Goal: Task Accomplishment & Management: Use online tool/utility

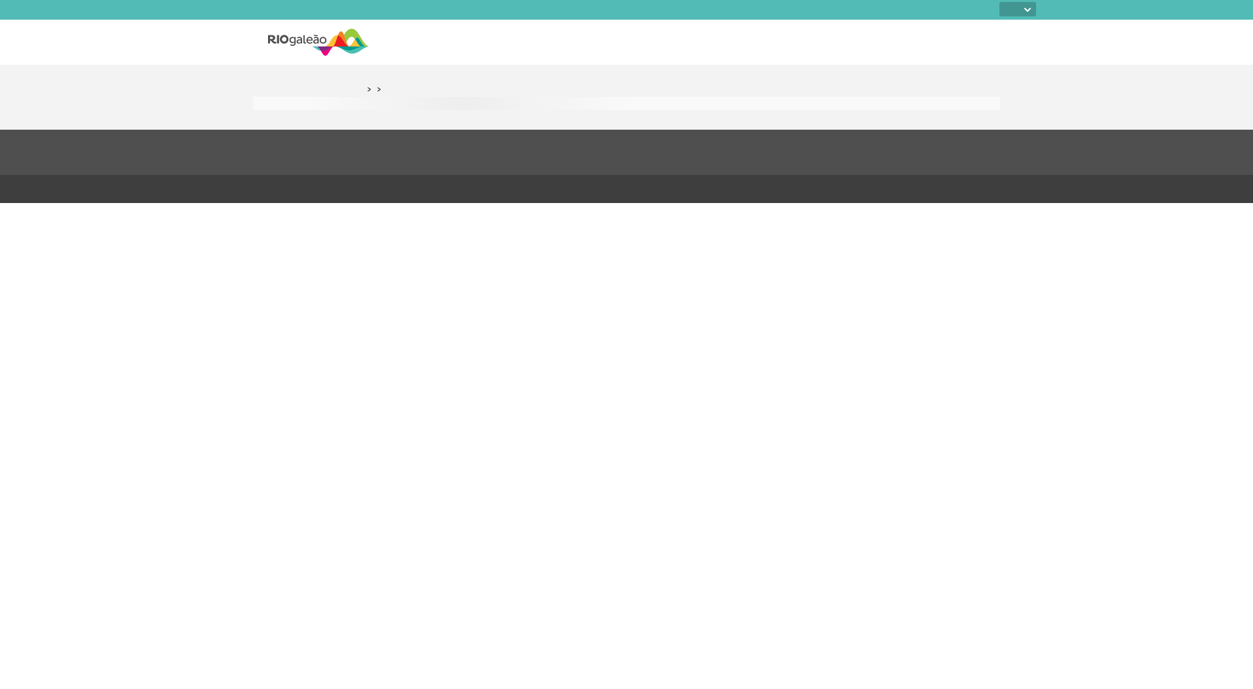
select select
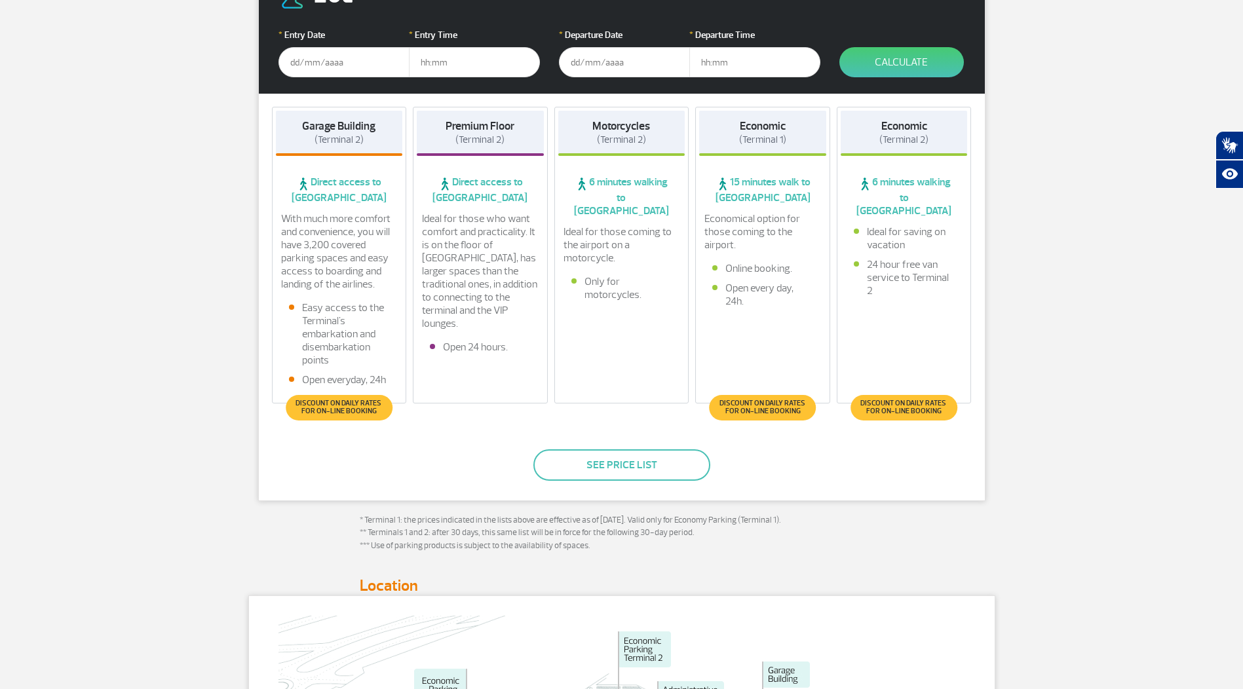
scroll to position [266, 0]
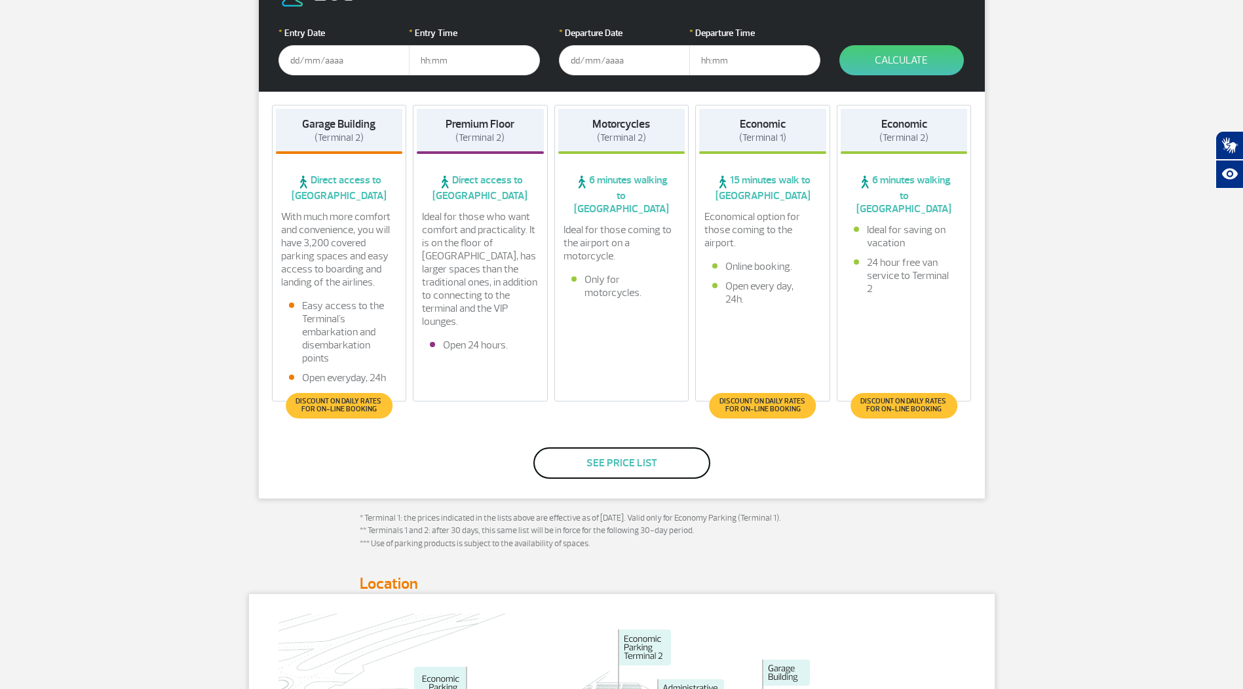
click at [662, 463] on button "See price list" at bounding box center [621, 462] width 177 height 31
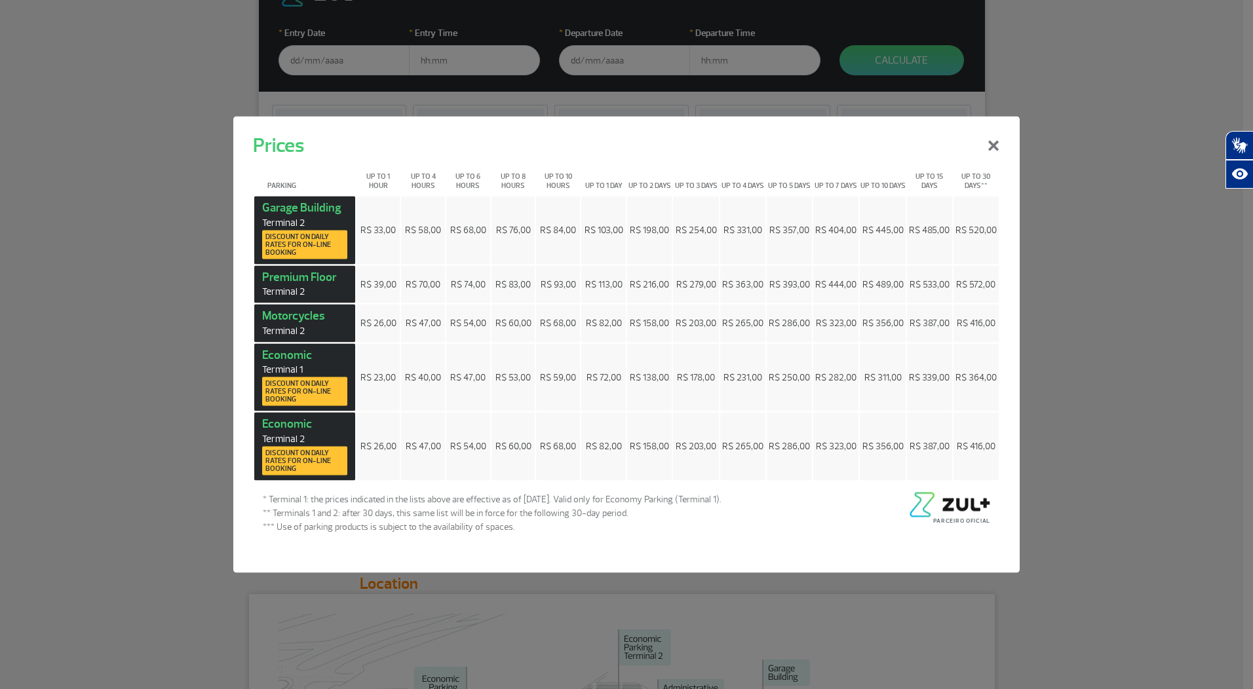
click at [815, 239] on td "R$ 404,00" at bounding box center [835, 231] width 45 height 68
click at [833, 303] on td "R$ 444,00" at bounding box center [835, 284] width 45 height 38
click at [829, 342] on td "R$ 323,00" at bounding box center [835, 324] width 45 height 38
click at [842, 400] on td "R$ 282,00" at bounding box center [835, 377] width 45 height 68
click at [843, 444] on span "R$ 323,00" at bounding box center [836, 446] width 41 height 11
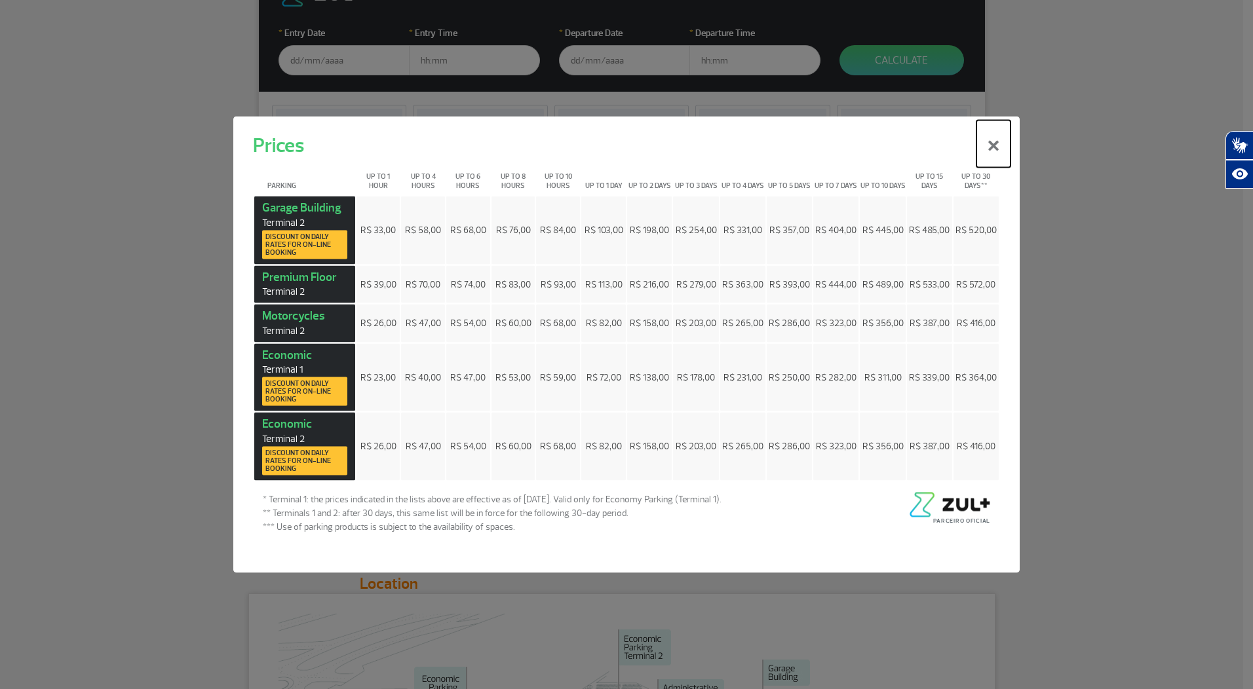
click at [1002, 142] on button "×" at bounding box center [993, 144] width 34 height 47
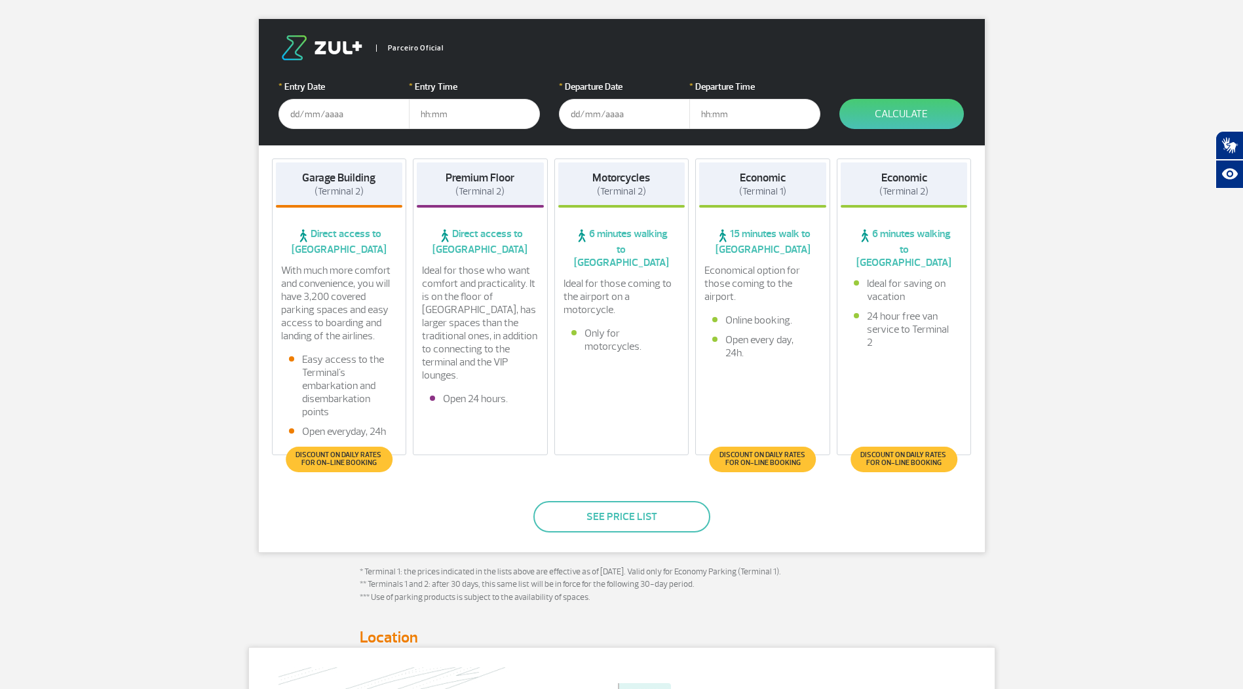
scroll to position [214, 0]
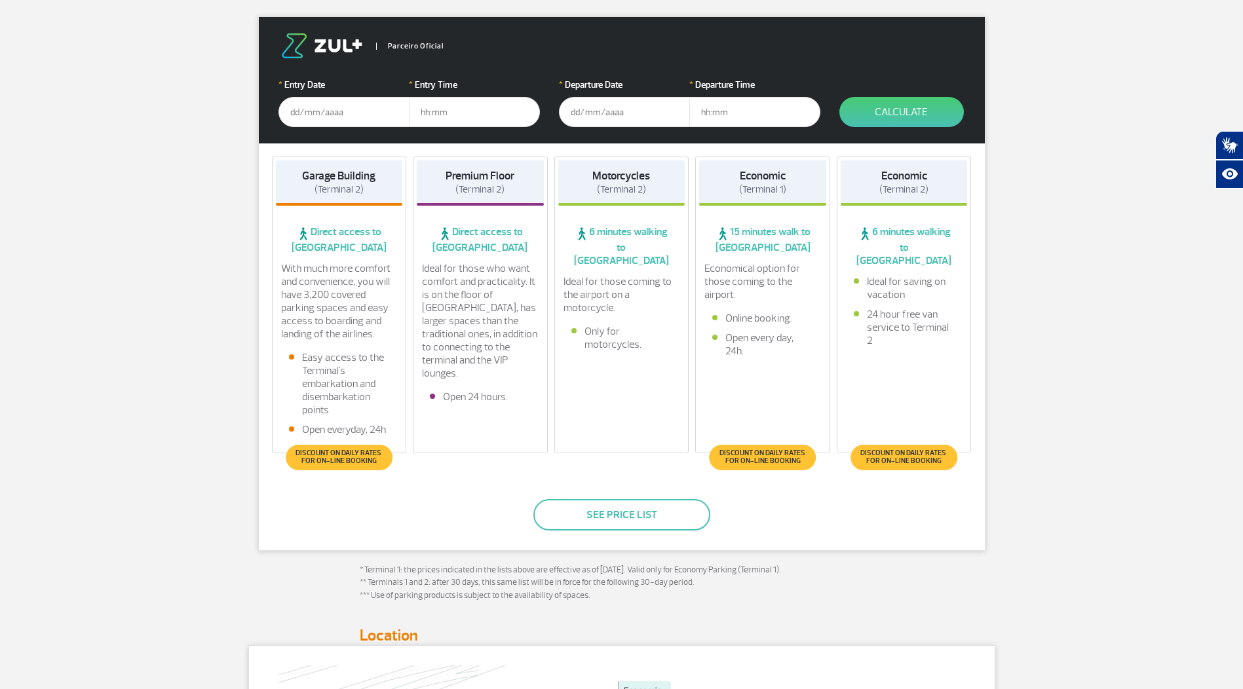
click at [343, 466] on span "Discount on daily rates for on-line booking" at bounding box center [339, 458] width 107 height 26
drag, startPoint x: 343, startPoint y: 466, endPoint x: 402, endPoint y: 480, distance: 61.2
click at [402, 480] on div "Parceiro Oficial * Entry Date * Entry Time * Departure Date * Departure Time Ca…" at bounding box center [621, 283] width 727 height 535
click at [742, 531] on div "Parceiro Oficial * Entry Date * Entry Time * Departure Date * Departure Time Ca…" at bounding box center [621, 283] width 727 height 535
click at [643, 512] on button "See price list" at bounding box center [621, 514] width 177 height 31
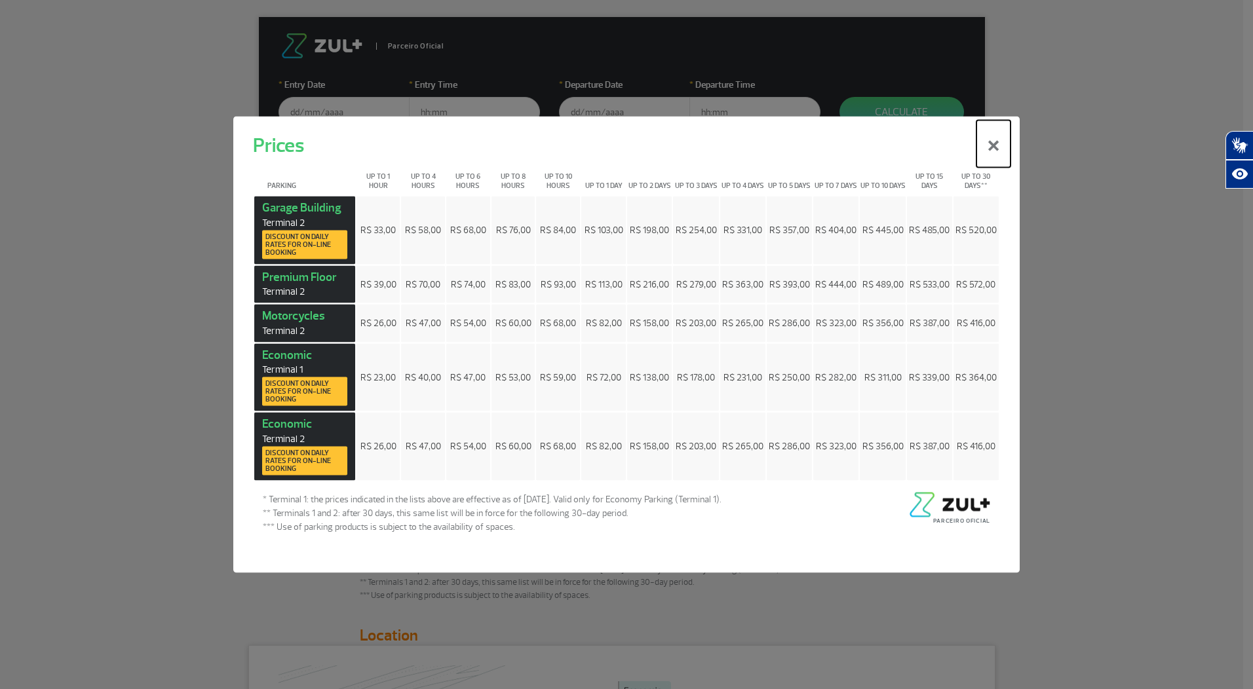
click at [999, 138] on button "×" at bounding box center [993, 144] width 34 height 47
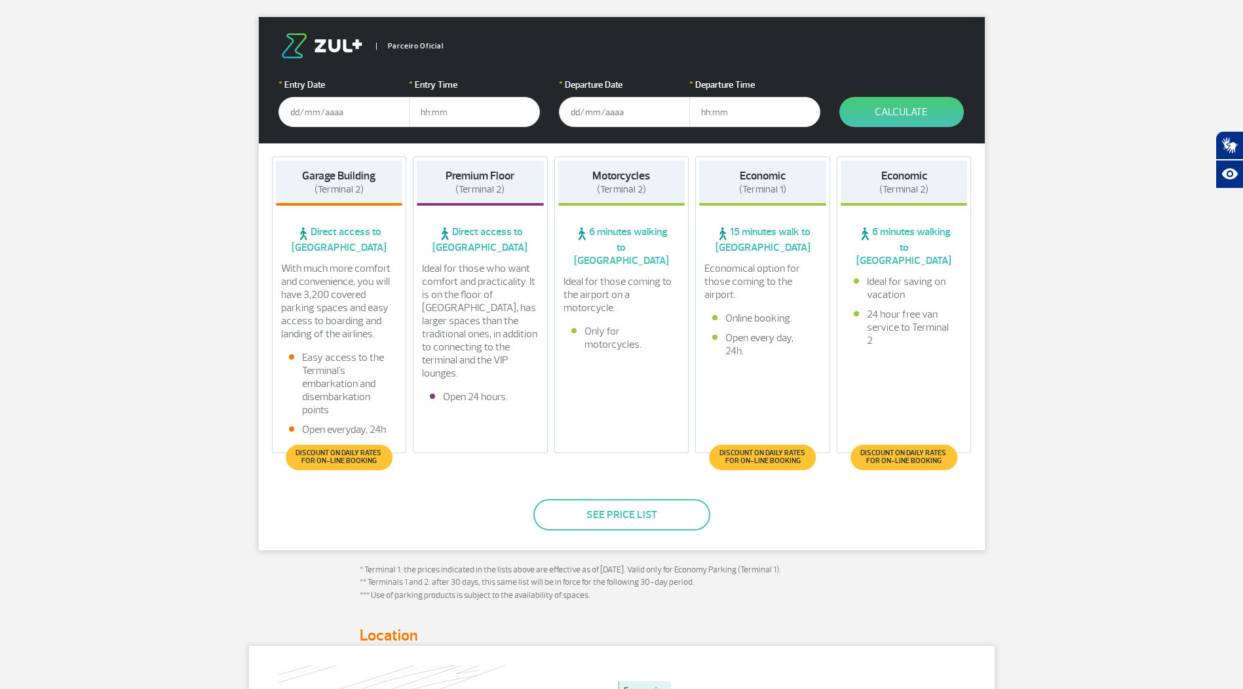
click at [358, 115] on input "text" at bounding box center [343, 112] width 131 height 30
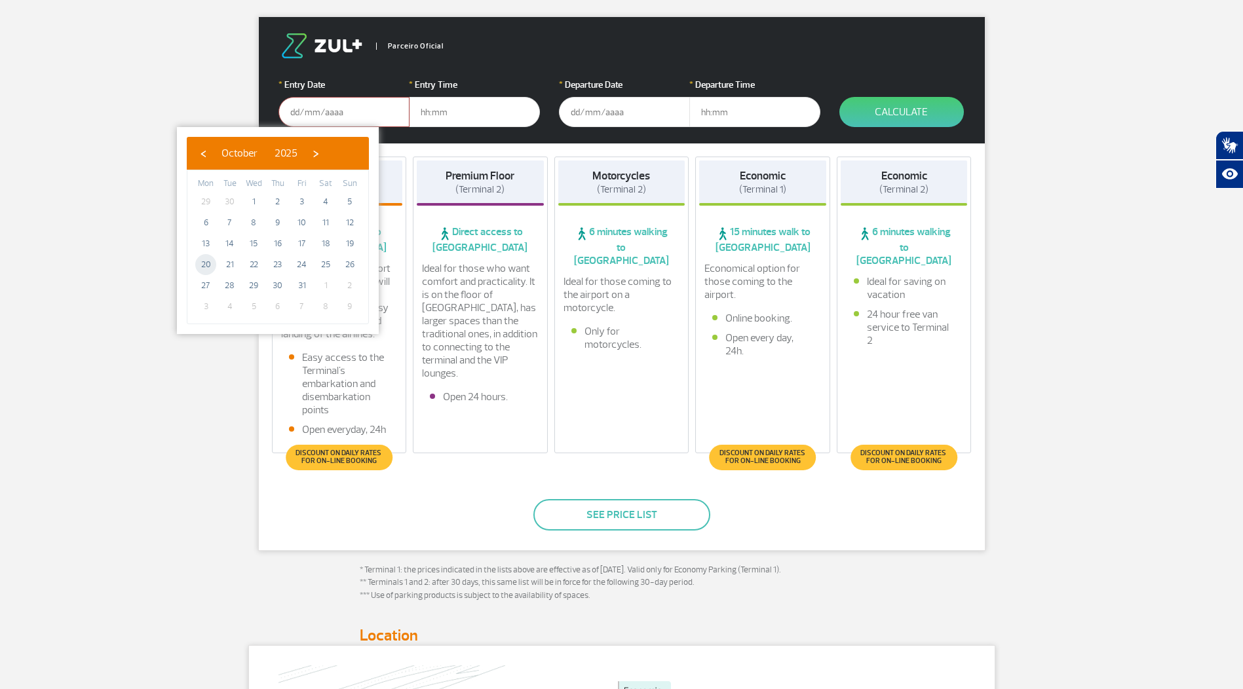
click at [214, 271] on span "20" at bounding box center [205, 264] width 21 height 21
type input "20/10/2025"
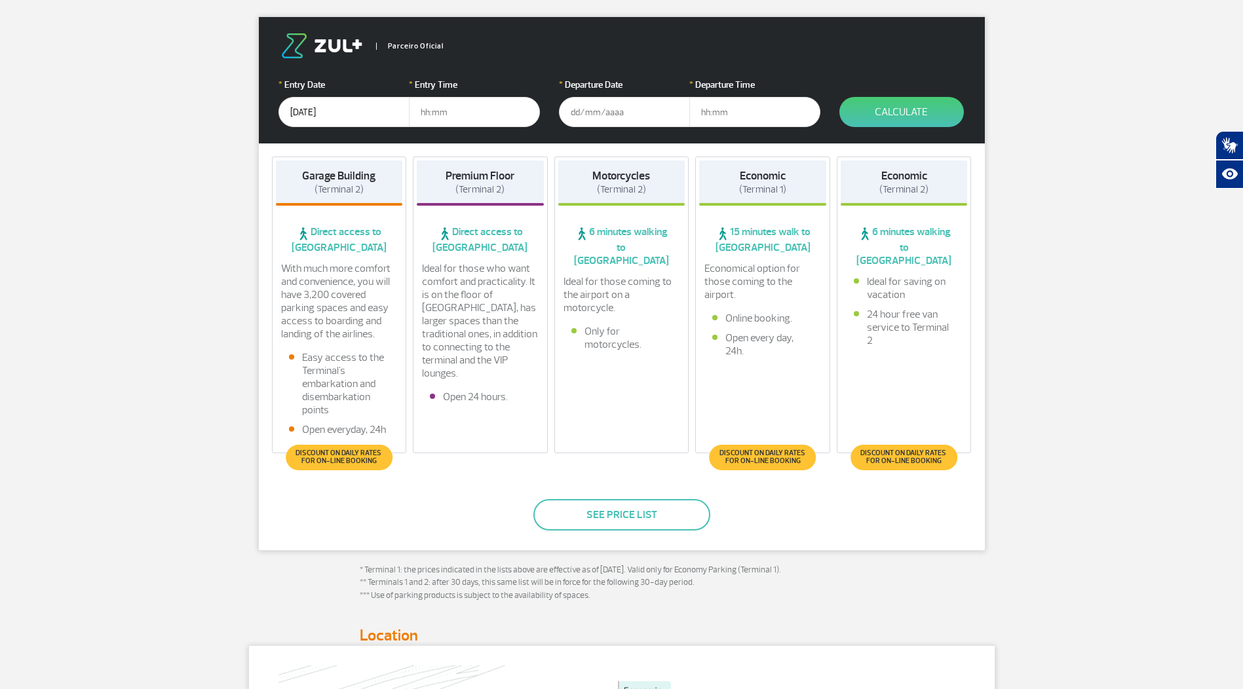
click at [497, 116] on input "text" at bounding box center [474, 112] width 131 height 30
click at [513, 111] on input "text" at bounding box center [474, 112] width 131 height 30
click at [462, 124] on input "text" at bounding box center [474, 112] width 131 height 30
click at [432, 112] on input "text" at bounding box center [474, 112] width 131 height 30
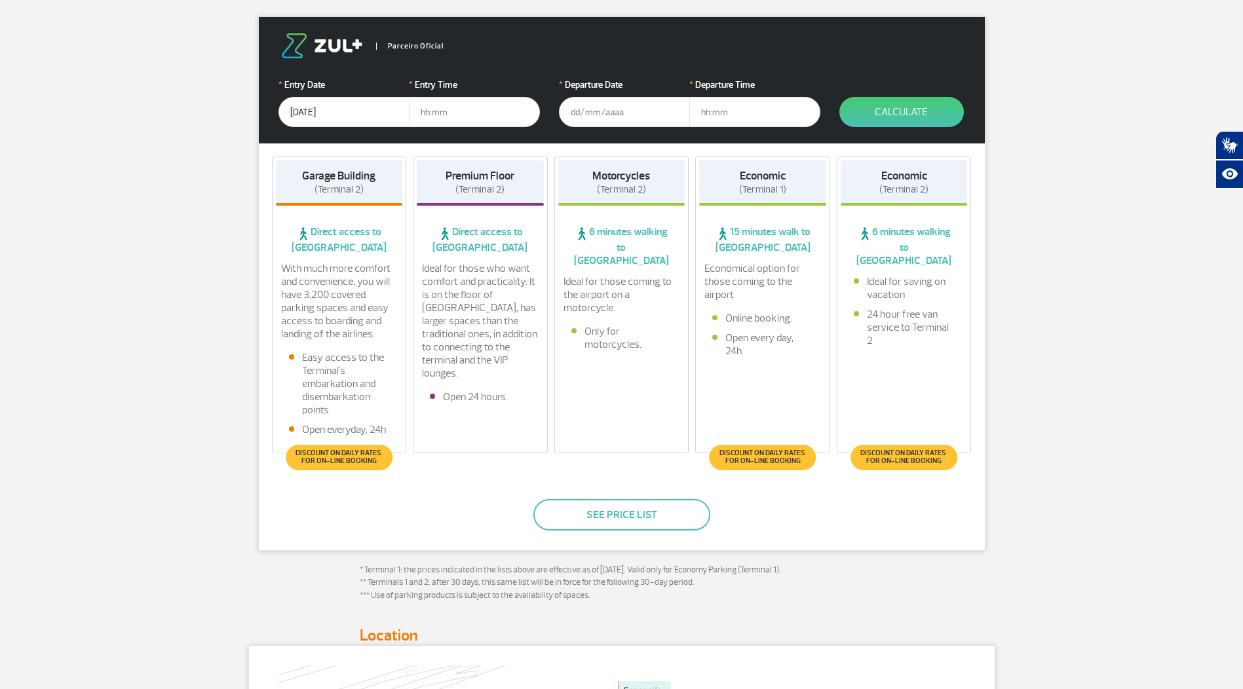
click at [432, 112] on input "text" at bounding box center [474, 112] width 131 height 30
type input "04:00"
click at [622, 108] on input "text" at bounding box center [624, 112] width 131 height 30
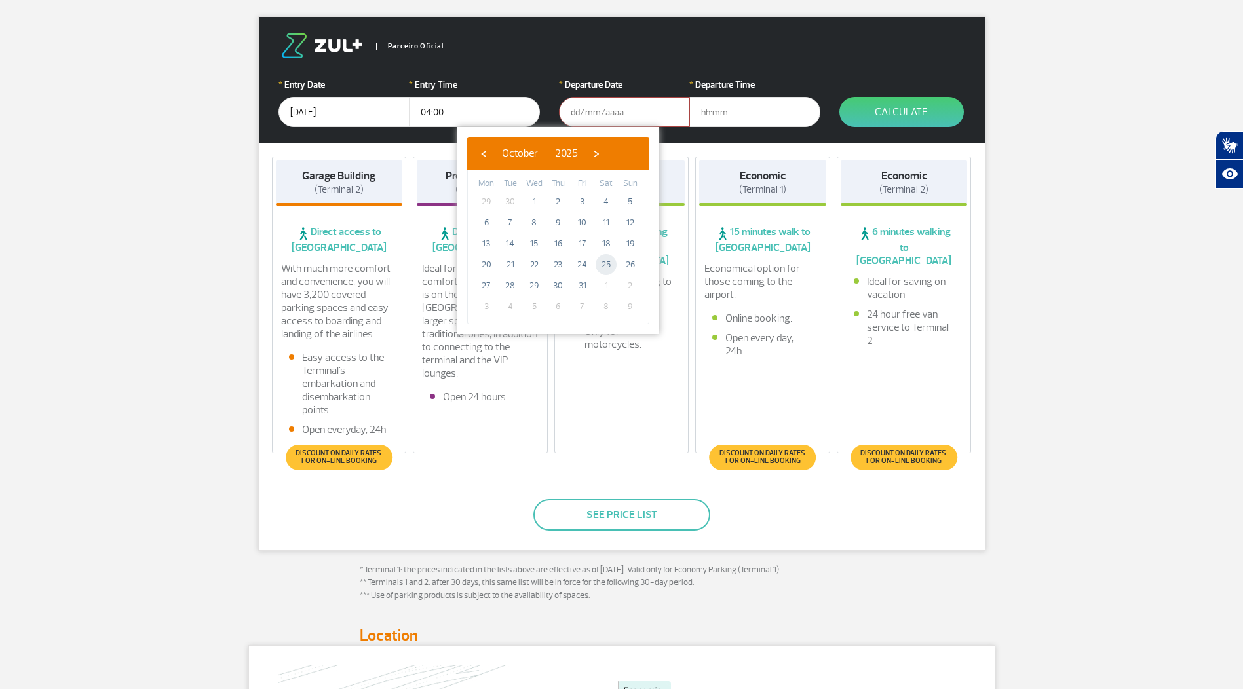
click at [607, 266] on span "25" at bounding box center [606, 264] width 21 height 21
type input "25/10/2025"
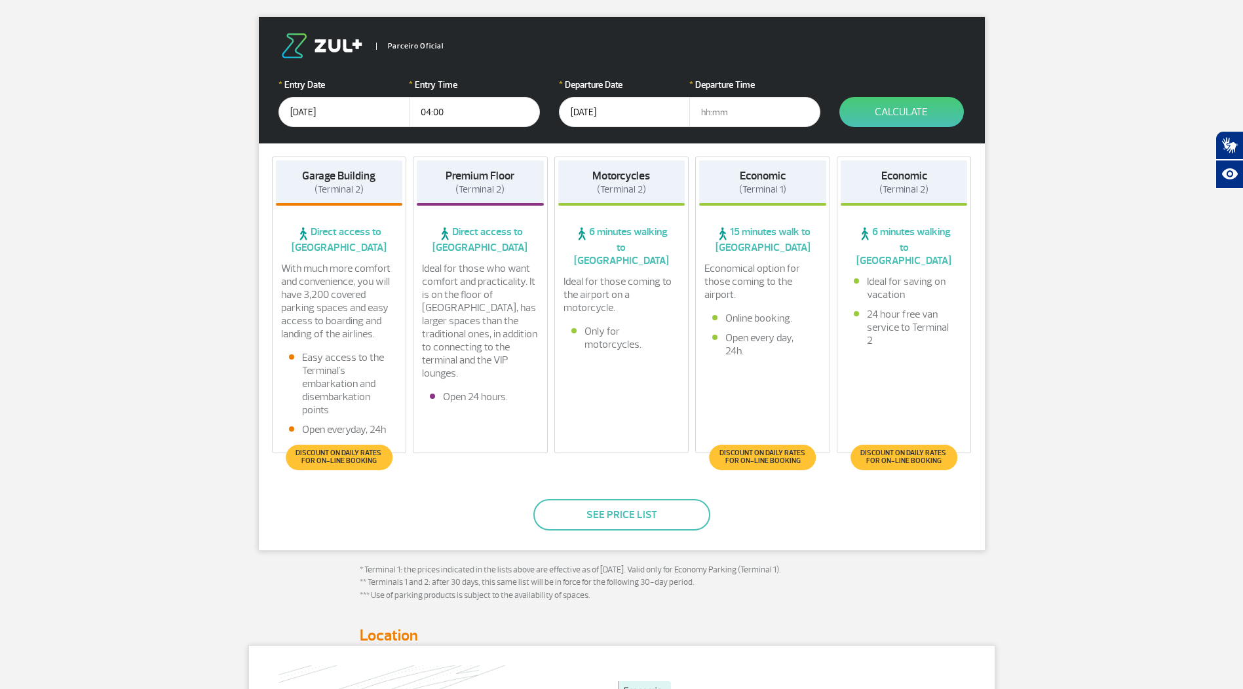
click at [759, 111] on input "text" at bounding box center [754, 112] width 131 height 30
type input "23:00"
click at [920, 117] on button "Calculate" at bounding box center [901, 112] width 124 height 30
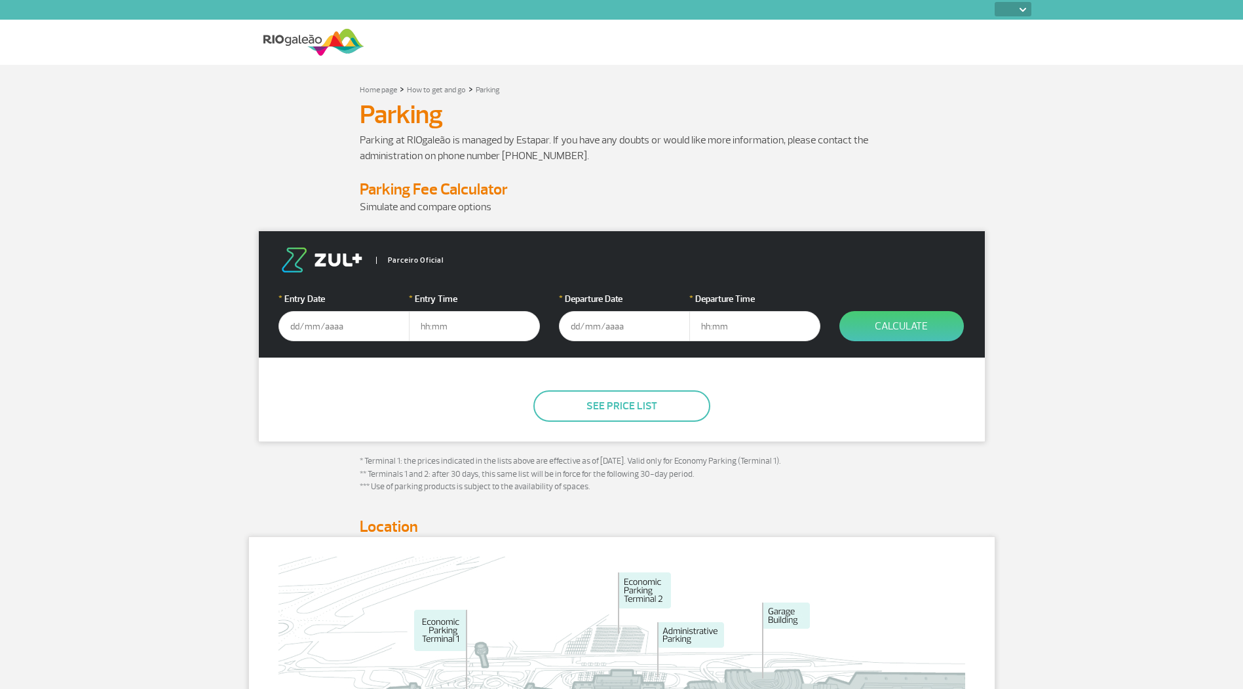
select select
